Goal: Task Accomplishment & Management: Use online tool/utility

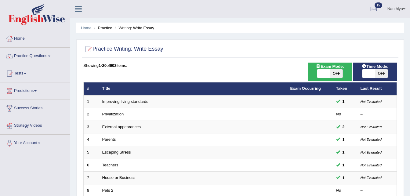
click at [24, 71] on link "Tests" at bounding box center [35, 72] width 70 height 15
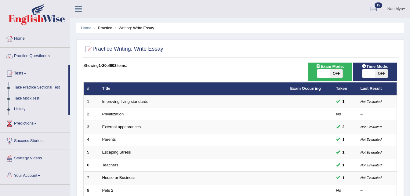
click at [26, 88] on link "Take Practice Sectional Test" at bounding box center [39, 87] width 57 height 11
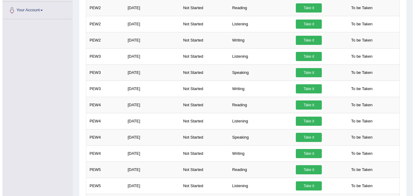
scroll to position [166, 0]
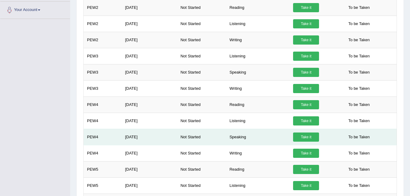
click at [301, 135] on link "Take it" at bounding box center [306, 137] width 26 height 9
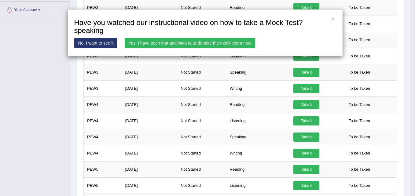
click at [232, 43] on link "Yes, I have seen that and want to undertake the mock exam now" at bounding box center [190, 43] width 130 height 10
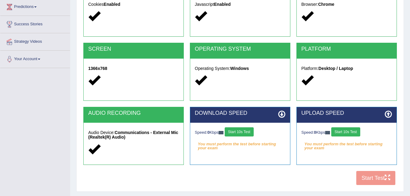
scroll to position [84, 0]
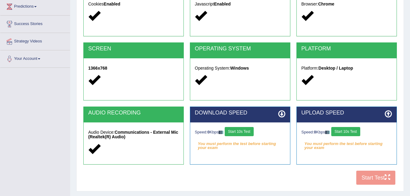
click at [249, 135] on button "Start 10s Test" at bounding box center [239, 131] width 29 height 9
click at [350, 130] on button "Start 10s Test" at bounding box center [345, 131] width 29 height 9
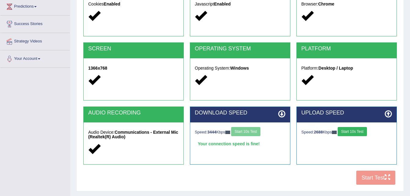
click at [362, 130] on button "Start 10s Test" at bounding box center [352, 131] width 29 height 9
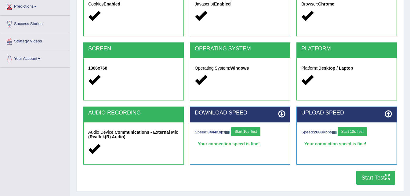
click at [365, 175] on button "Start Test" at bounding box center [375, 178] width 39 height 14
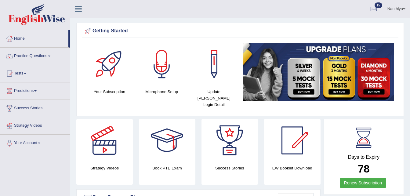
click at [25, 72] on link "Tests" at bounding box center [35, 72] width 70 height 15
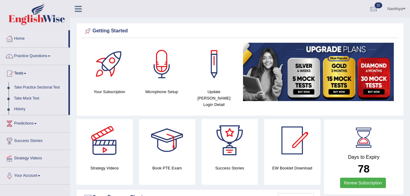
click at [26, 84] on link "Take Practice Sectional Test" at bounding box center [39, 87] width 57 height 11
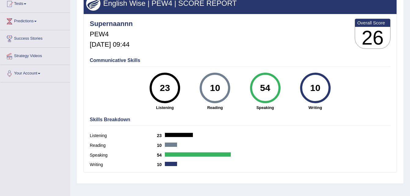
scroll to position [70, 0]
